Goal: Information Seeking & Learning: Understand process/instructions

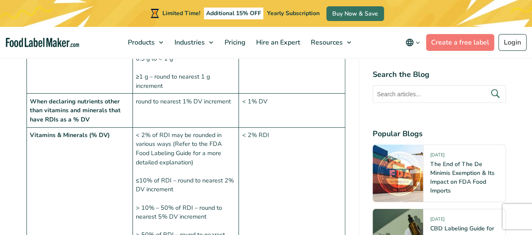
scroll to position [1135, 0]
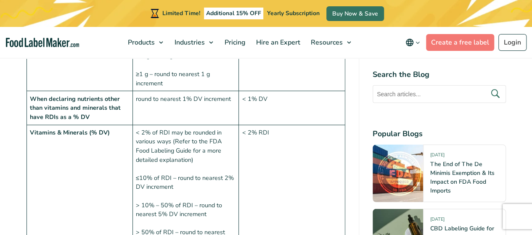
drag, startPoint x: 202, startPoint y: 91, endPoint x: 237, endPoint y: 93, distance: 34.9
click at [237, 93] on td "round to nearest 1% DV increment" at bounding box center [185, 108] width 106 height 34
click at [191, 140] on td "< 2% of RDI may be rounded in various ways (Refer to the FDA Food Labeling Guid…" at bounding box center [185, 187] width 106 height 124
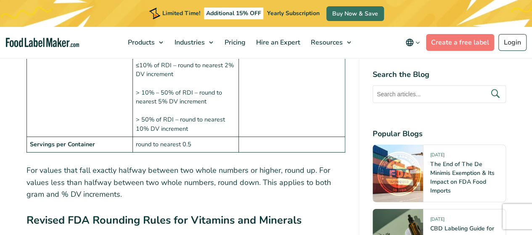
scroll to position [1261, 0]
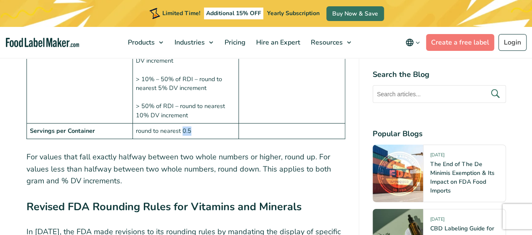
drag, startPoint x: 183, startPoint y: 118, endPoint x: 193, endPoint y: 119, distance: 10.5
click at [193, 123] on td "round to nearest 0.5" at bounding box center [185, 131] width 106 height 16
click at [177, 151] on p "For values that fall exactly halfway between two whole numbers or higher, round…" at bounding box center [185, 169] width 319 height 36
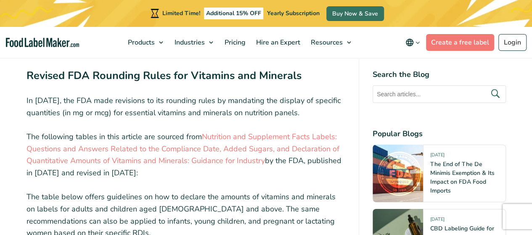
scroll to position [1388, 0]
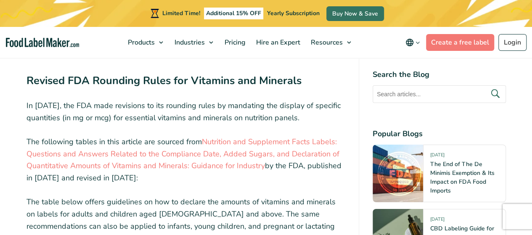
click at [204, 100] on p "In [DATE], the FDA made revisions to its rounding rules by mandating the displa…" at bounding box center [185, 112] width 319 height 24
click at [237, 100] on p "In [DATE], the FDA made revisions to its rounding rules by mandating the displa…" at bounding box center [185, 112] width 319 height 24
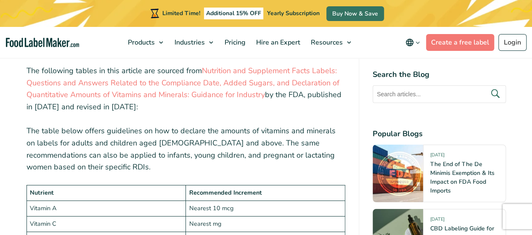
scroll to position [1472, 0]
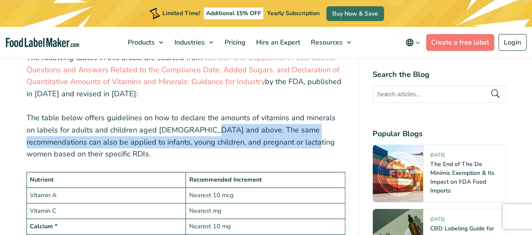
drag, startPoint x: 191, startPoint y: 121, endPoint x: 281, endPoint y: 132, distance: 91.1
click at [281, 132] on p "The table below offers guidelines on how to declare the amounts of vitamins and…" at bounding box center [185, 136] width 319 height 48
click at [93, 136] on p "The table below offers guidelines on how to declare the amounts of vitamins and…" at bounding box center [185, 136] width 319 height 48
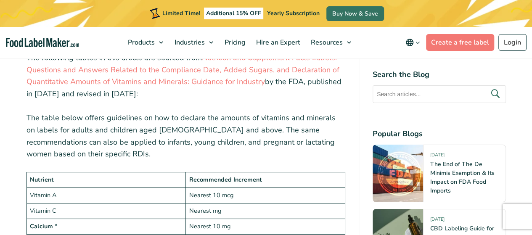
click at [178, 138] on p "The table below offers guidelines on how to declare the amounts of vitamins and…" at bounding box center [185, 136] width 319 height 48
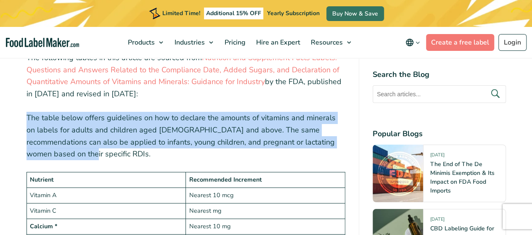
drag, startPoint x: 28, startPoint y: 107, endPoint x: 45, endPoint y: 142, distance: 39.1
click at [45, 142] on p "The table below offers guidelines on how to declare the amounts of vitamins and…" at bounding box center [185, 136] width 319 height 48
copy p "The table below offers guidelines on how to declare the amounts of vitamins and…"
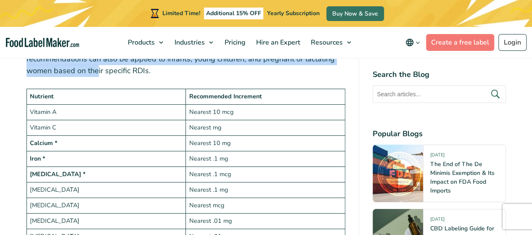
scroll to position [1556, 0]
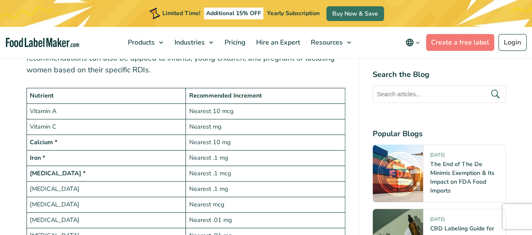
click at [215, 91] on strong "Recommended Increment" at bounding box center [225, 95] width 73 height 8
drag, startPoint x: 189, startPoint y: 84, endPoint x: 288, endPoint y: 88, distance: 99.3
click at [288, 88] on td "Recommended Increment" at bounding box center [265, 96] width 159 height 16
copy strong "Recommended Increment"
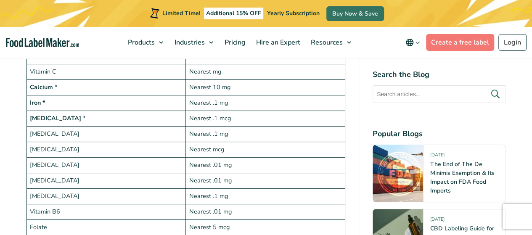
scroll to position [1598, 0]
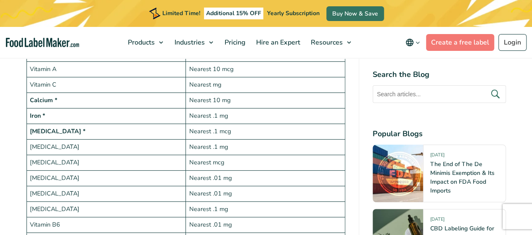
click at [213, 108] on td "Nearest .1 mg" at bounding box center [265, 116] width 159 height 16
click at [213, 124] on td "Nearest .1 mcg" at bounding box center [265, 132] width 159 height 16
click at [211, 155] on td "Nearest mcg" at bounding box center [265, 163] width 159 height 16
click at [213, 140] on td "Nearest .1 mg" at bounding box center [265, 148] width 159 height 16
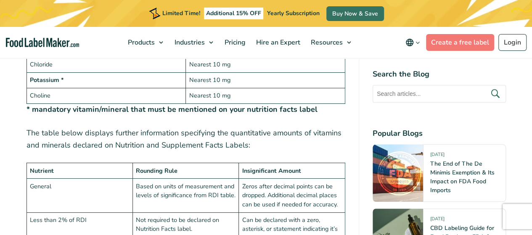
scroll to position [2018, 0]
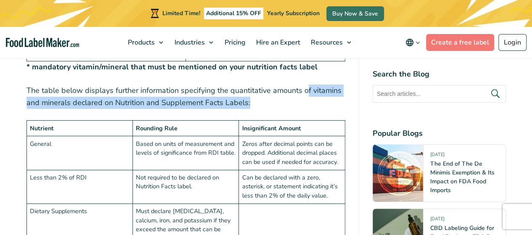
drag, startPoint x: 305, startPoint y: 74, endPoint x: 308, endPoint y: 91, distance: 17.5
click at [308, 91] on p "The table below displays further information specifying the quantitative amount…" at bounding box center [185, 97] width 319 height 24
click at [74, 85] on p "The table below displays further information specifying the quantitative amount…" at bounding box center [185, 97] width 319 height 24
drag, startPoint x: 74, startPoint y: 85, endPoint x: 254, endPoint y: 90, distance: 180.0
click at [254, 90] on p "The table below displays further information specifying the quantitative amount…" at bounding box center [185, 97] width 319 height 24
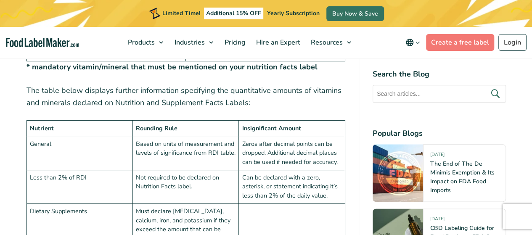
click at [196, 137] on td "Based on units of measurement and levels of significance from RDI table." at bounding box center [185, 153] width 106 height 34
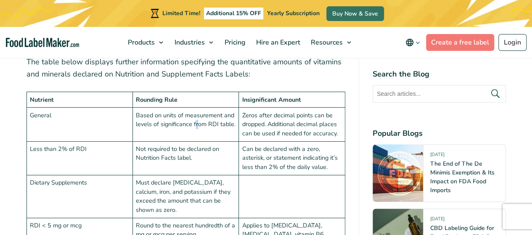
scroll to position [2060, 0]
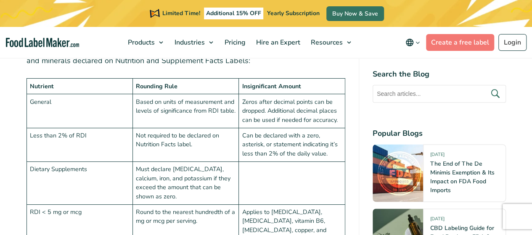
click at [177, 96] on td "Based on units of measurement and levels of significance from RDI table." at bounding box center [185, 111] width 106 height 34
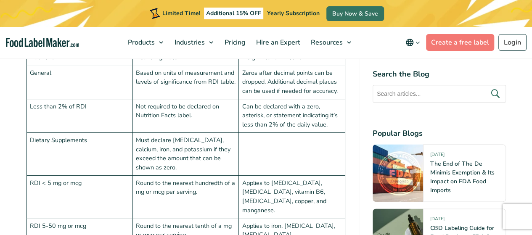
scroll to position [2102, 0]
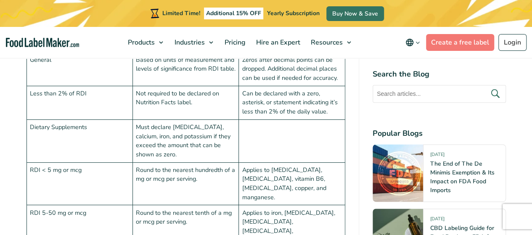
click at [211, 122] on td "Must declare [MEDICAL_DATA], calcium, iron, and potassium if they exceed the am…" at bounding box center [185, 140] width 106 height 43
click at [186, 130] on td "Must declare [MEDICAL_DATA], calcium, iron, and potassium if they exceed the am…" at bounding box center [185, 140] width 106 height 43
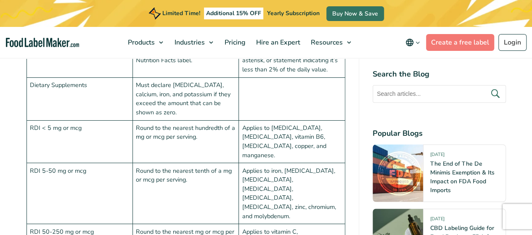
click at [224, 120] on td "Round to the nearest hundredth of a mg or mcg per serving." at bounding box center [185, 141] width 106 height 43
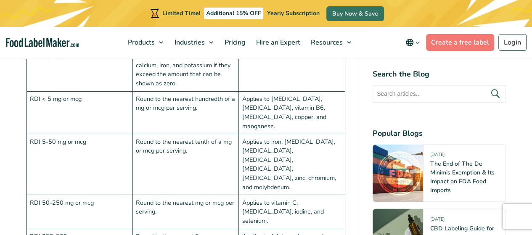
scroll to position [2187, 0]
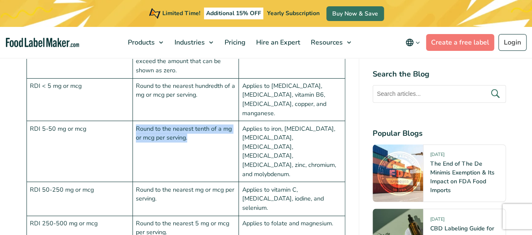
drag, startPoint x: 136, startPoint y: 103, endPoint x: 187, endPoint y: 113, distance: 51.8
click at [187, 121] on td "Round to the nearest tenth of a mg or mcg per serving." at bounding box center [185, 151] width 106 height 61
copy td "Round to the nearest tenth of a mg or mcg per serving."
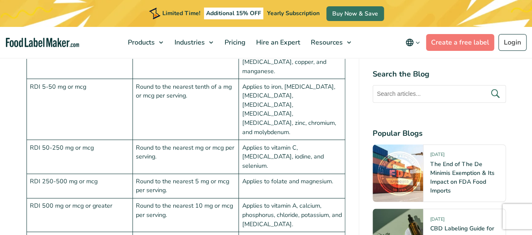
click at [169, 174] on td "Round to the nearest 5 mg or mcg per serving." at bounding box center [185, 186] width 106 height 25
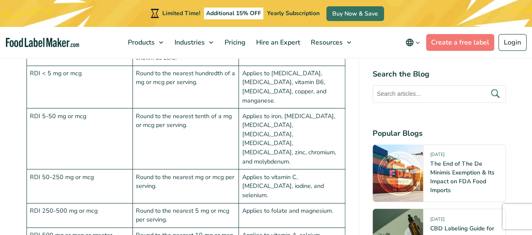
scroll to position [2187, 0]
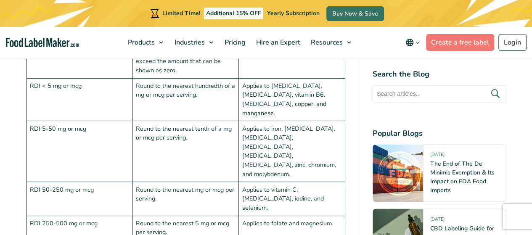
click at [291, 121] on td "Applies to iron, [MEDICAL_DATA], [MEDICAL_DATA], [MEDICAL_DATA], [MEDICAL_DATA]…" at bounding box center [292, 151] width 106 height 61
drag, startPoint x: 271, startPoint y: 103, endPoint x: 309, endPoint y: 106, distance: 38.8
click at [309, 121] on td "Applies to iron, [MEDICAL_DATA], [MEDICAL_DATA], [MEDICAL_DATA], [MEDICAL_DATA]…" at bounding box center [292, 151] width 106 height 61
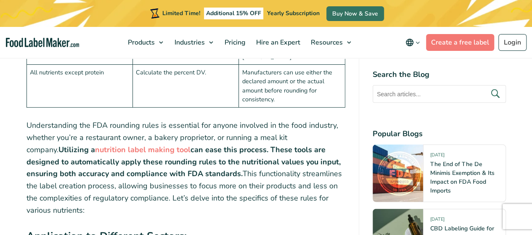
scroll to position [2397, 0]
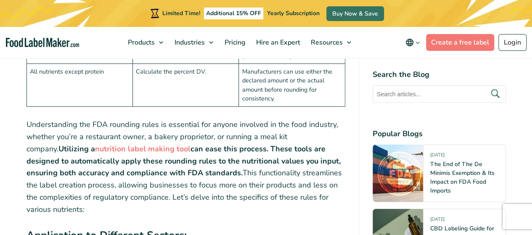
click at [339, 119] on p "Understanding the FDA rounding rules is essential for anyone involved in the fo…" at bounding box center [185, 167] width 319 height 97
click at [286, 144] on strong "can ease this process. These tools are designed to automatically apply these ro…" at bounding box center [183, 161] width 314 height 34
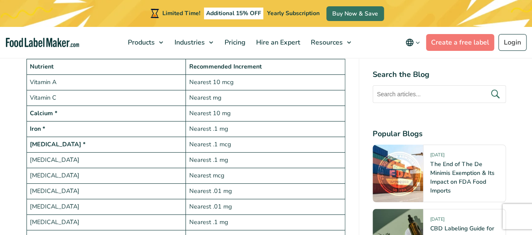
scroll to position [1598, 0]
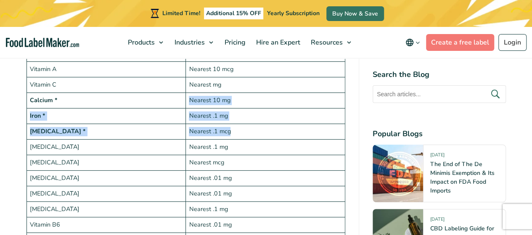
drag, startPoint x: 191, startPoint y: 90, endPoint x: 233, endPoint y: 120, distance: 51.6
click at [234, 124] on td "Nearest .1 mcg" at bounding box center [265, 132] width 159 height 16
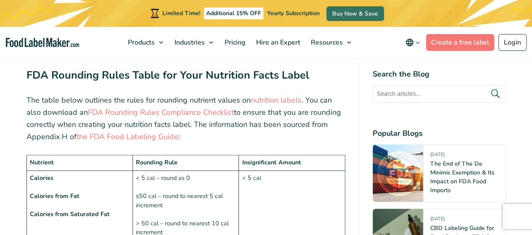
scroll to position [547, 0]
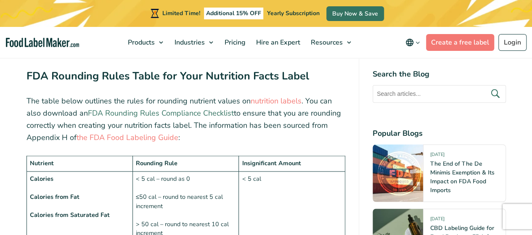
click at [186, 113] on link "FDA Rounding Rules Compliance Checklist" at bounding box center [161, 113] width 146 height 10
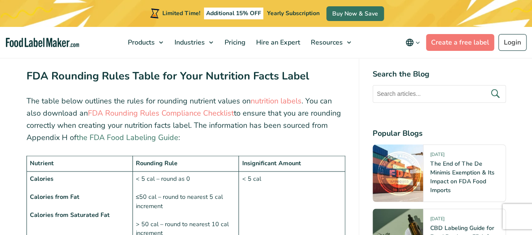
click at [129, 138] on link "the FDA Food Labeling Guide" at bounding box center [128, 137] width 102 height 10
